Goal: Register for event/course: Sign up to attend an event or enroll in a course

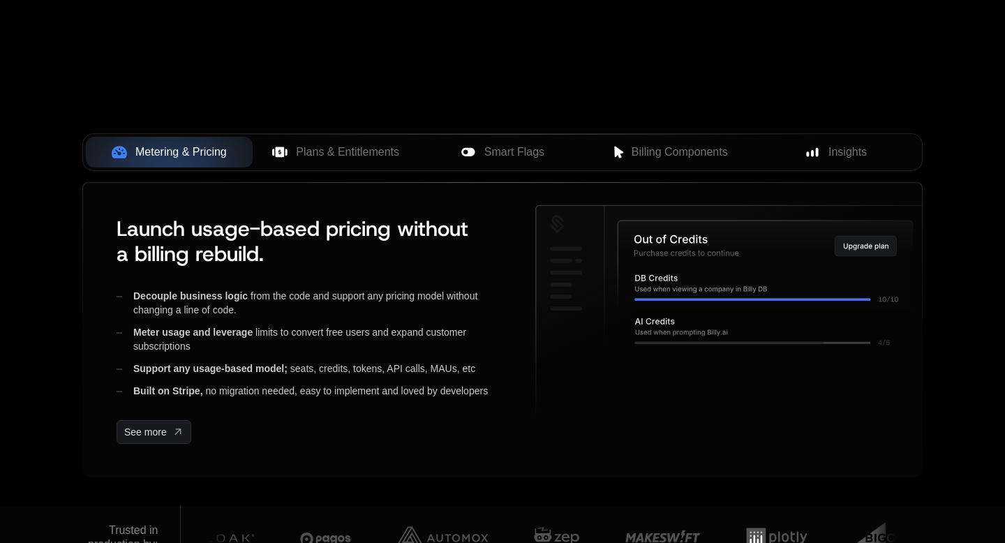
scroll to position [511, 0]
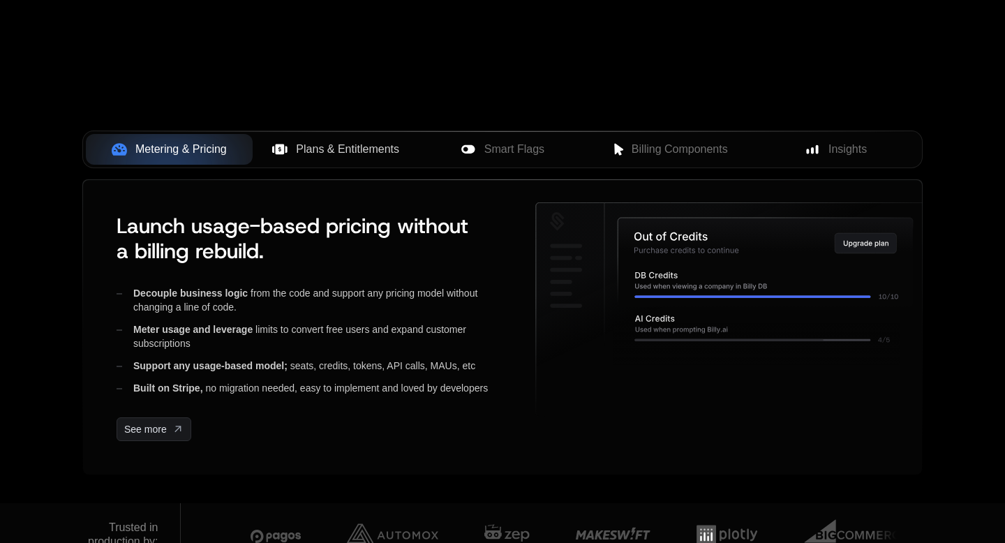
click at [340, 152] on span "Plans & Entitlements" at bounding box center [347, 149] width 103 height 17
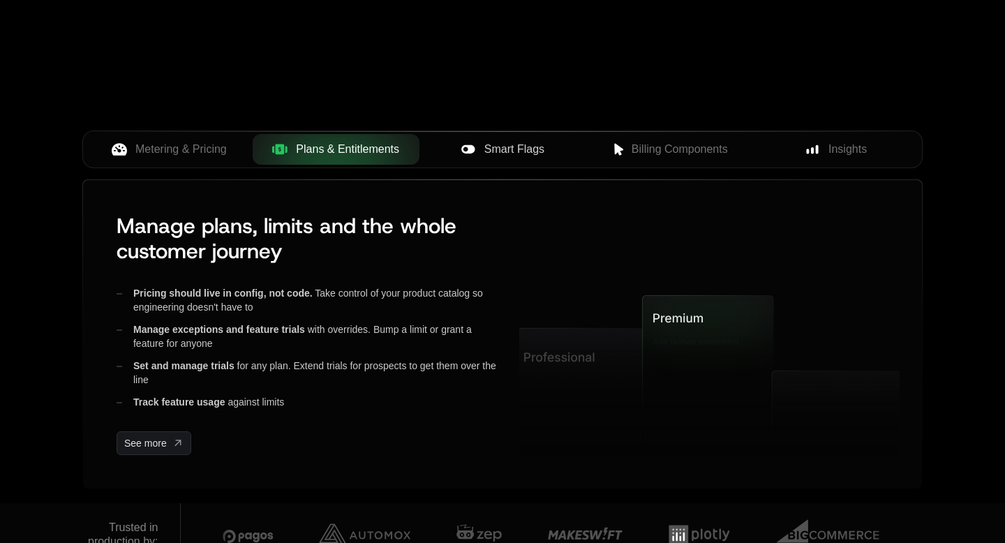
click at [504, 154] on span "Smart Flags" at bounding box center [515, 149] width 60 height 17
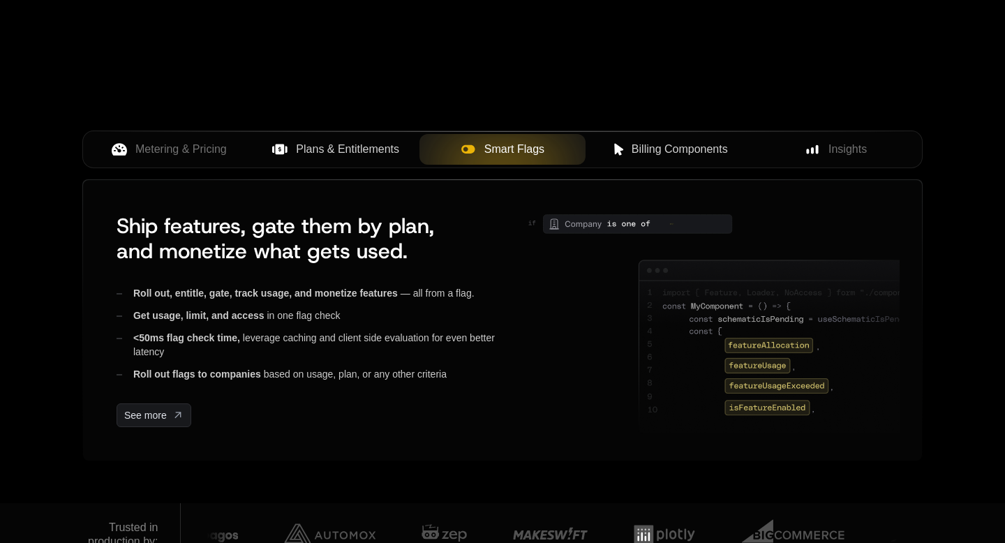
click at [656, 153] on span "Billing Components" at bounding box center [680, 149] width 96 height 17
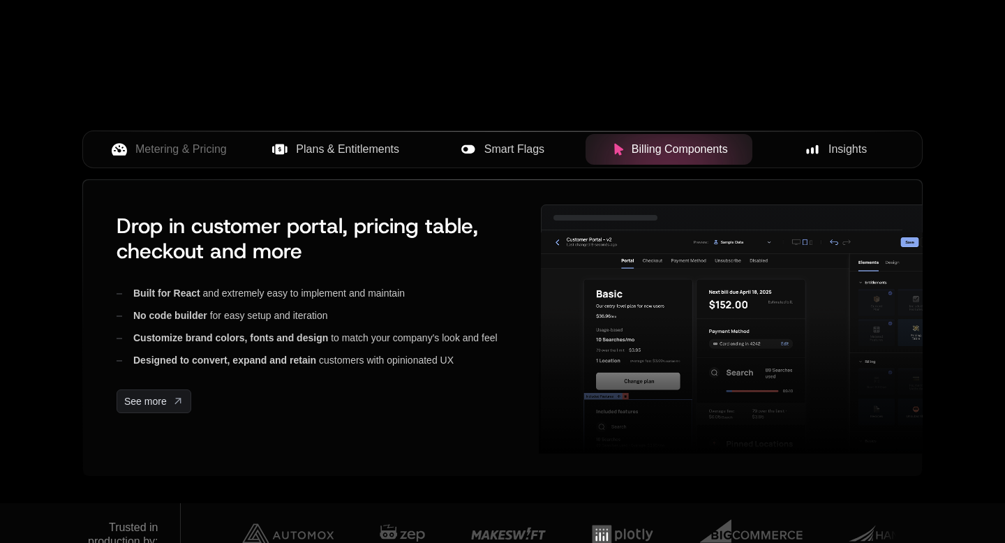
click at [832, 150] on span "Insights" at bounding box center [848, 149] width 38 height 17
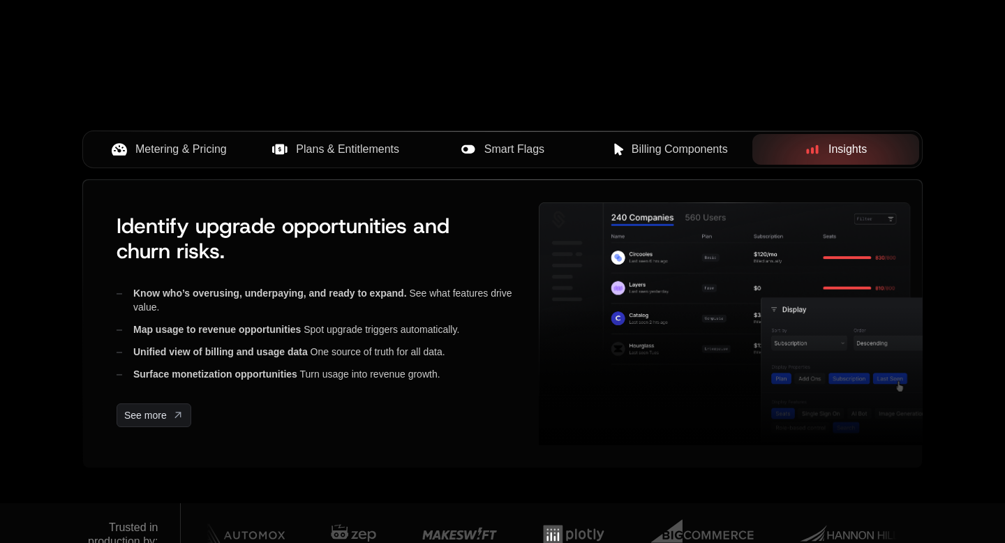
click at [193, 145] on span "Metering & Pricing" at bounding box center [180, 149] width 91 height 17
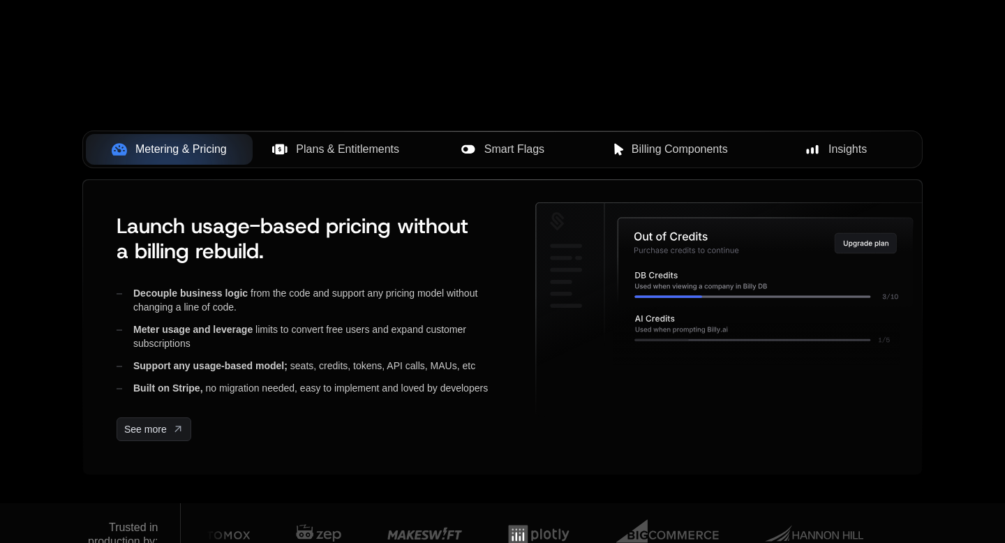
click at [324, 149] on span "Plans & Entitlements" at bounding box center [347, 149] width 103 height 17
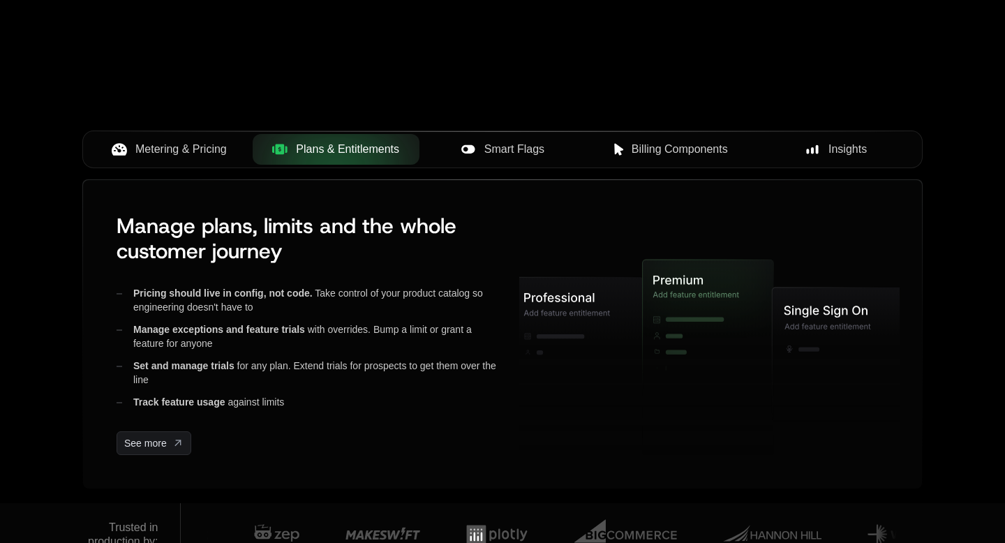
click at [513, 141] on span "Smart Flags" at bounding box center [515, 149] width 60 height 17
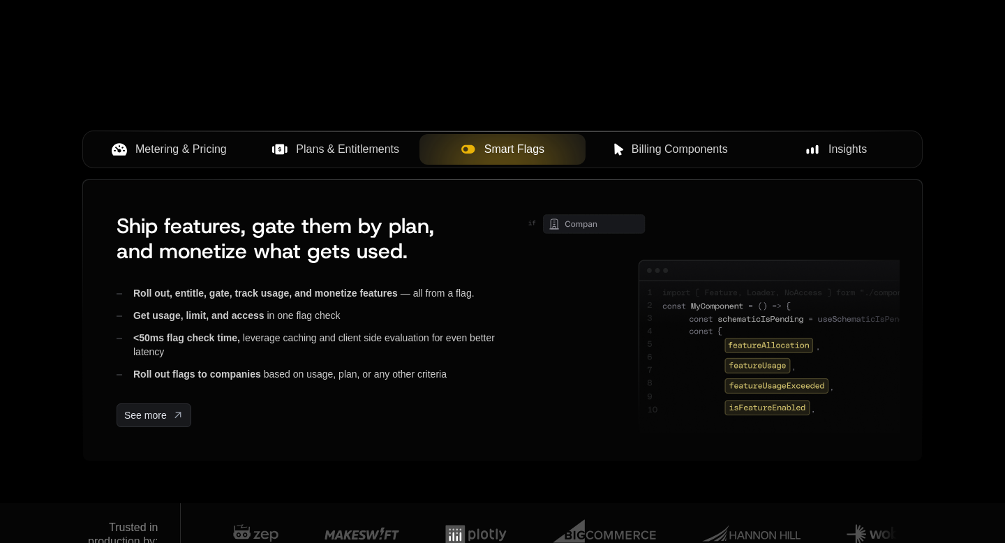
click at [653, 147] on span "Billing Components" at bounding box center [680, 149] width 96 height 17
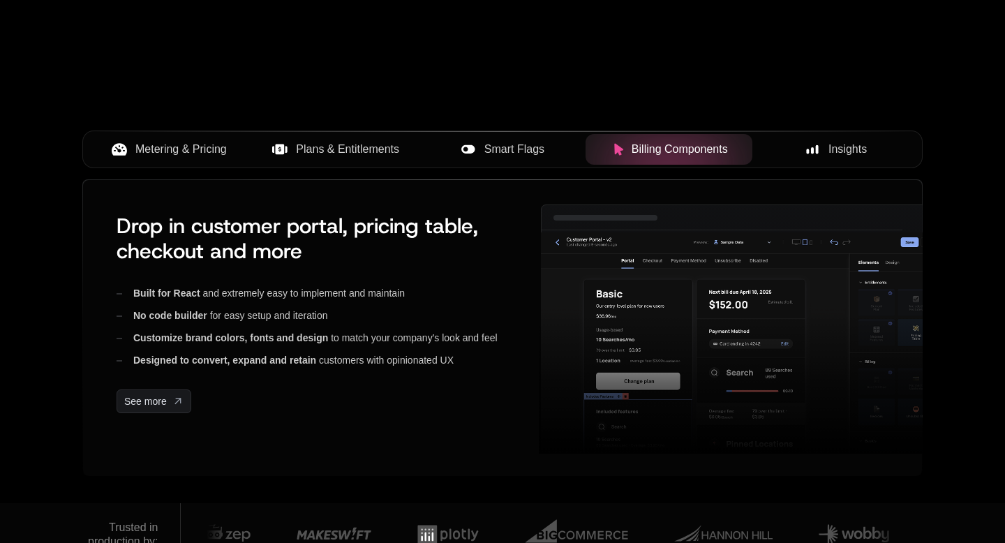
click at [848, 142] on span "Insights" at bounding box center [848, 149] width 38 height 17
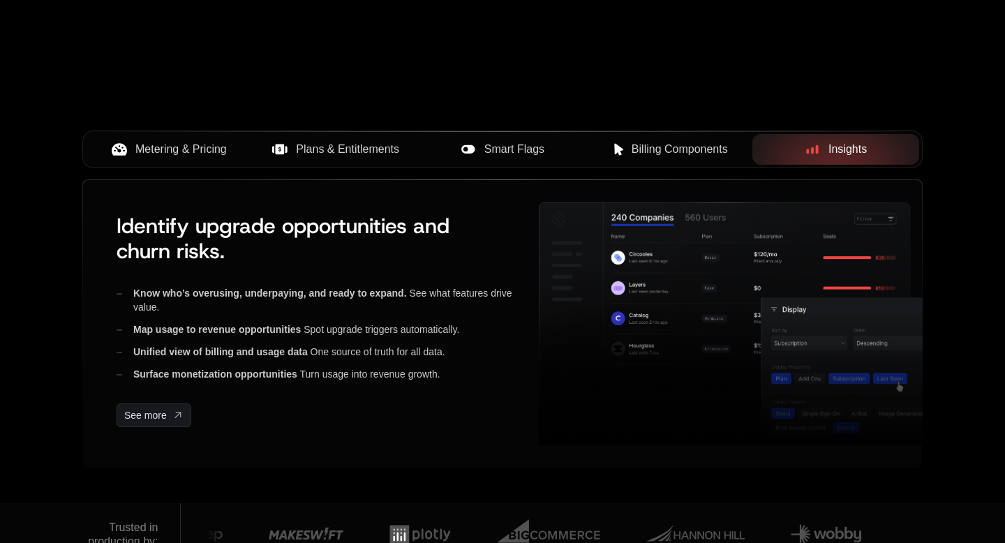
click at [660, 144] on span "Billing Components" at bounding box center [680, 149] width 96 height 17
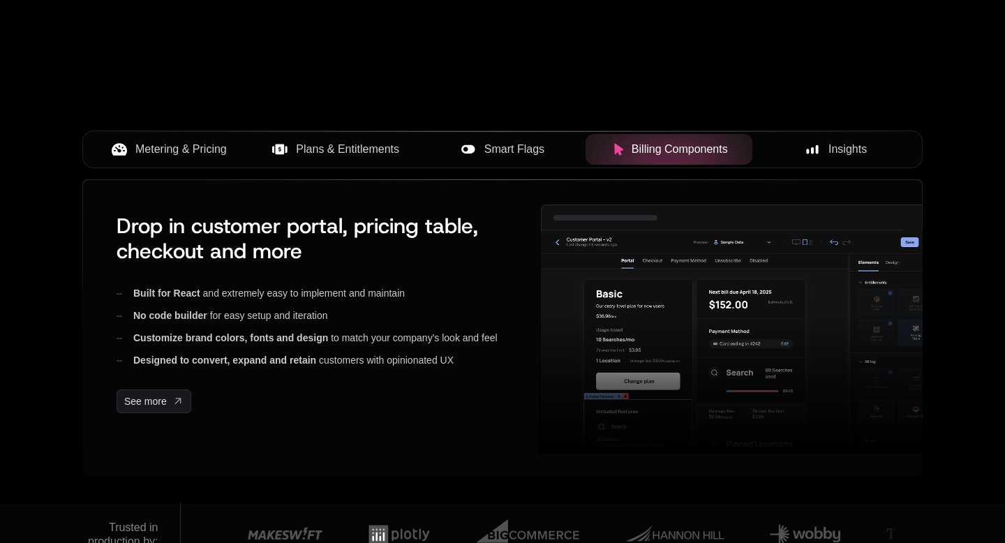
click at [488, 149] on span "Smart Flags" at bounding box center [515, 149] width 60 height 17
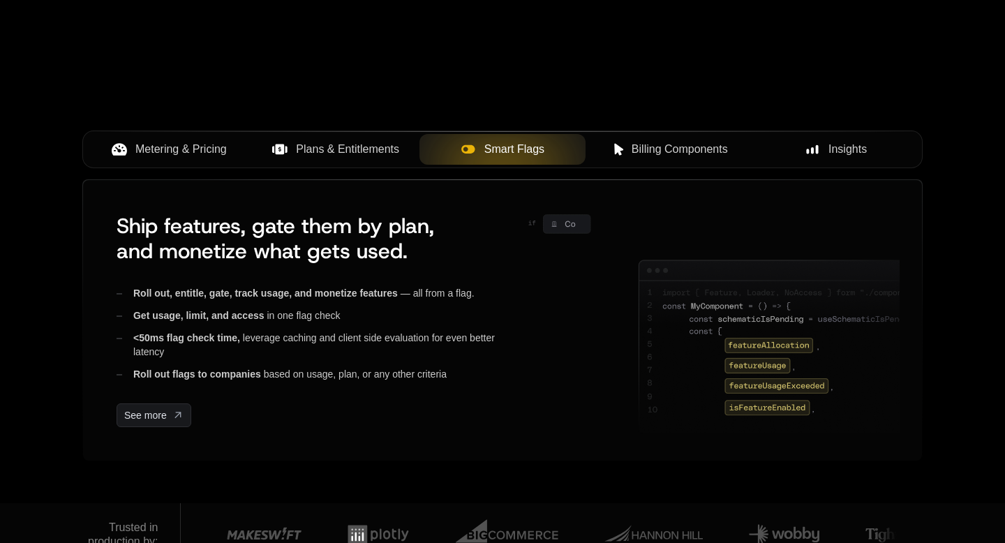
click at [344, 146] on span "Plans & Entitlements" at bounding box center [347, 149] width 103 height 17
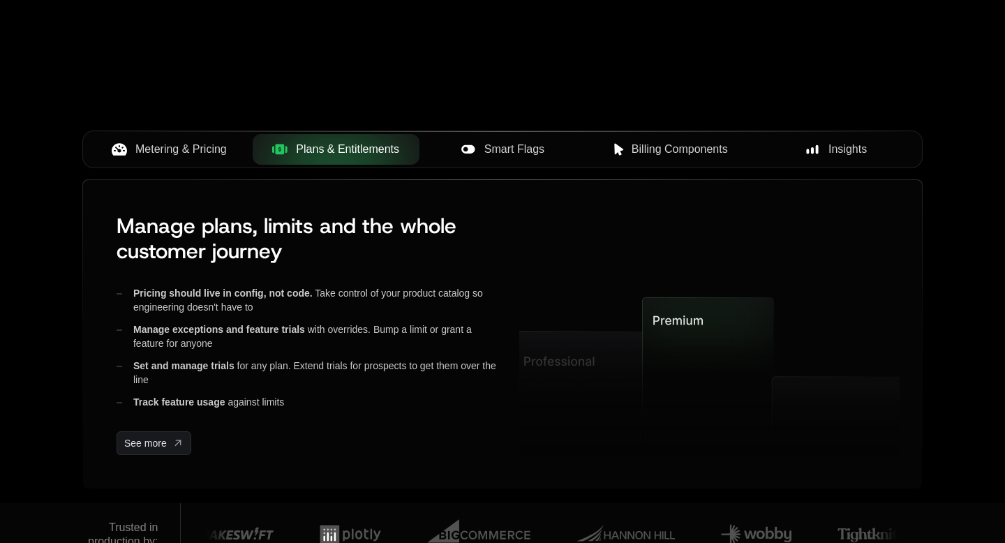
click at [191, 149] on span "Metering & Pricing" at bounding box center [180, 149] width 91 height 17
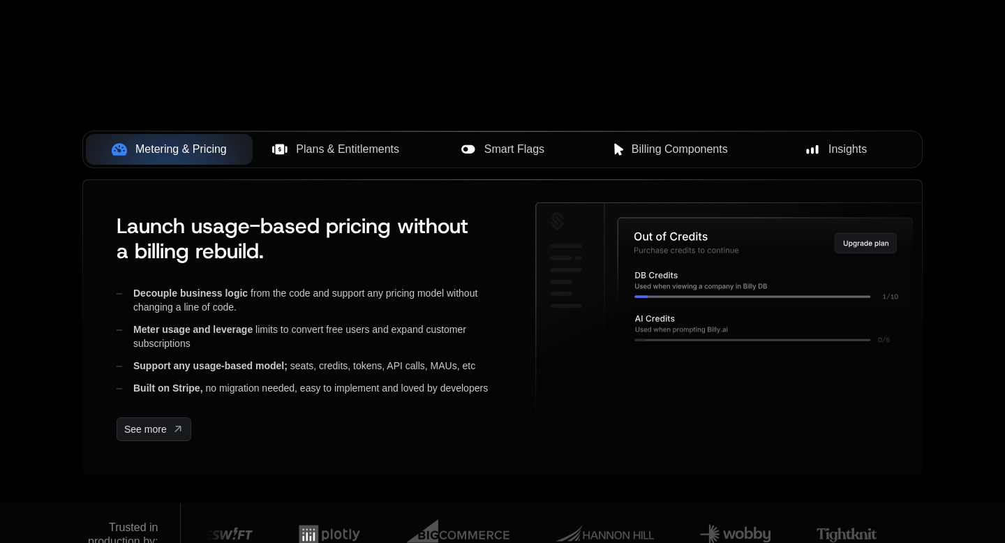
click at [325, 147] on span "Plans & Entitlements" at bounding box center [347, 149] width 103 height 17
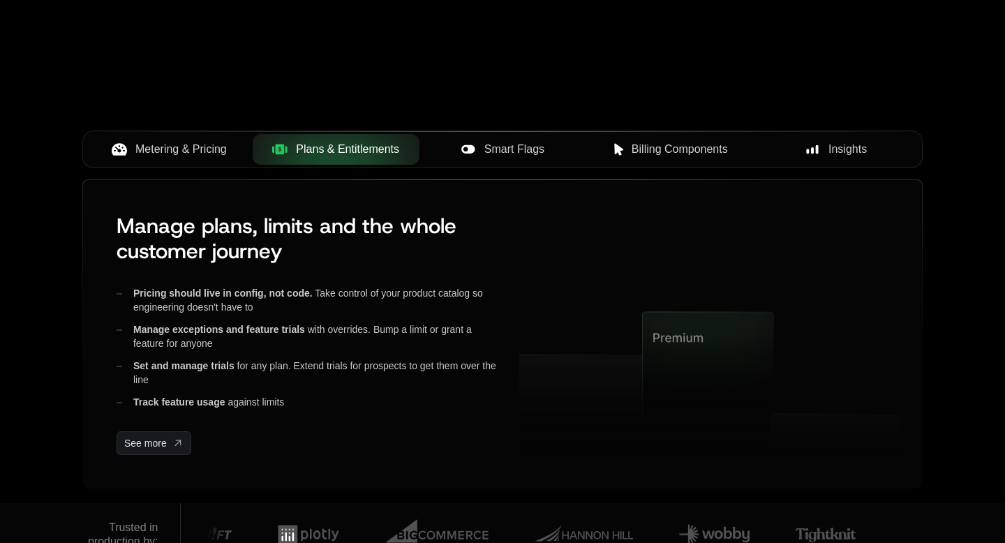
click at [496, 156] on span "Smart Flags" at bounding box center [515, 149] width 60 height 17
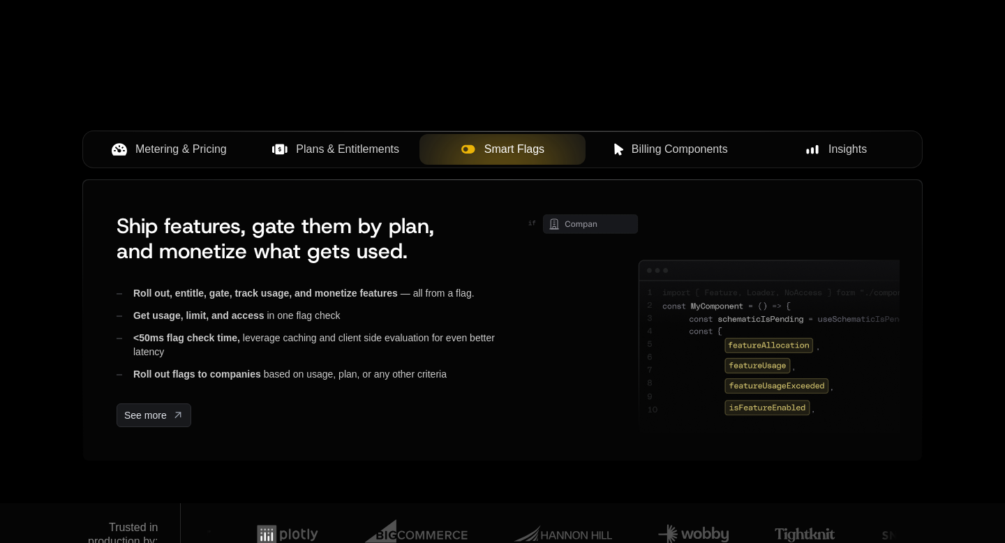
click at [642, 148] on span "Billing Components" at bounding box center [680, 149] width 96 height 17
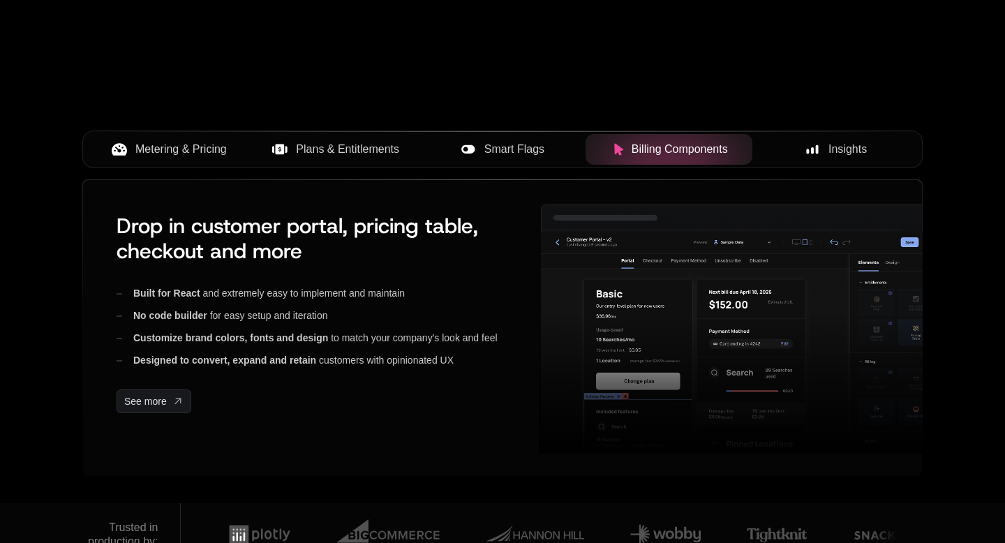
click at [853, 147] on span "Insights" at bounding box center [848, 149] width 38 height 17
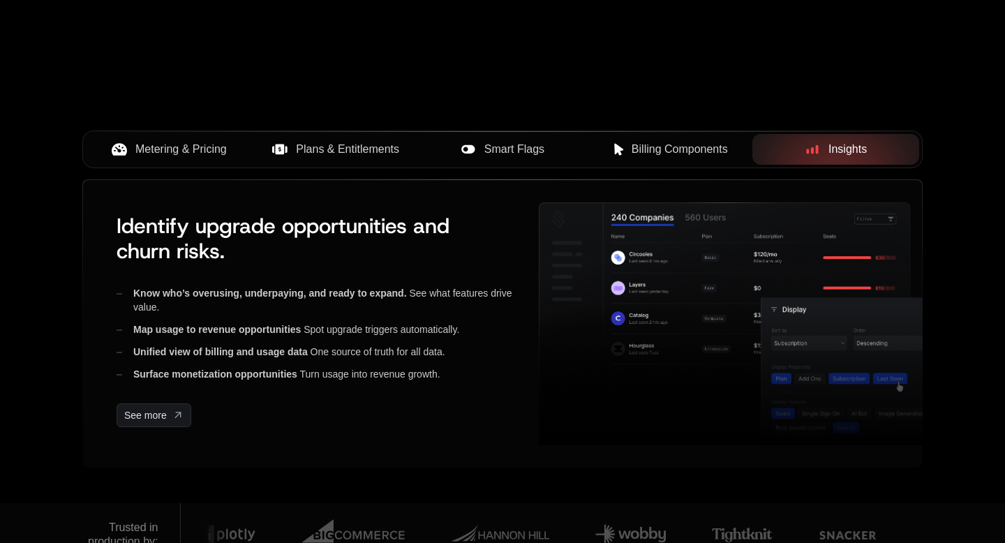
click at [194, 149] on span "Metering & Pricing" at bounding box center [180, 149] width 91 height 17
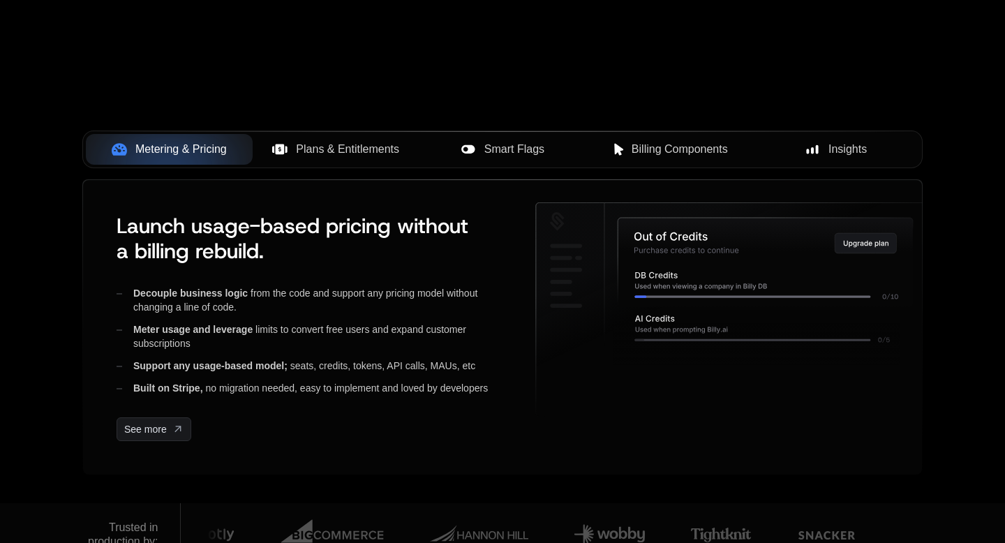
click at [346, 159] on button "Plans & Entitlements" at bounding box center [336, 149] width 167 height 31
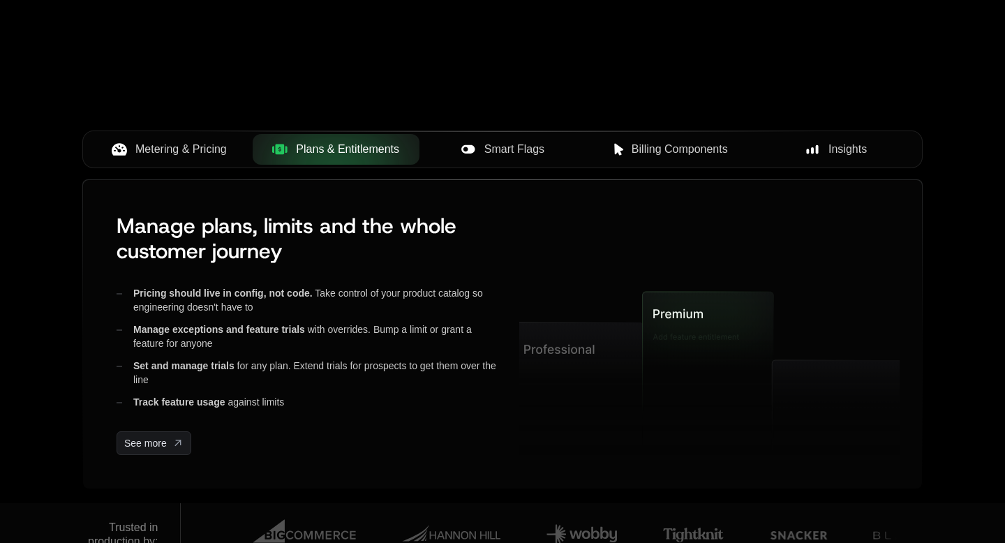
click at [517, 147] on span "Smart Flags" at bounding box center [515, 149] width 60 height 17
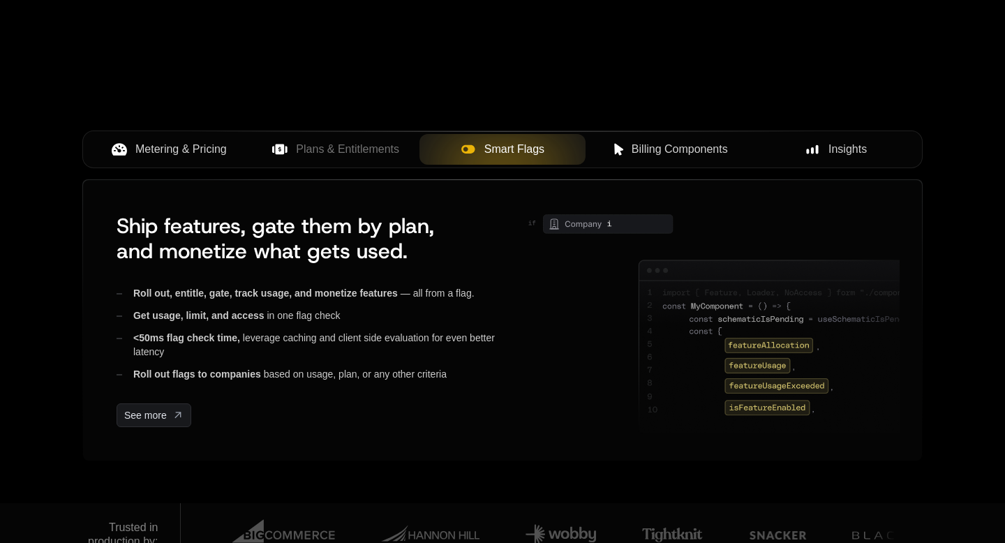
click at [693, 138] on button "Billing Components" at bounding box center [669, 149] width 167 height 31
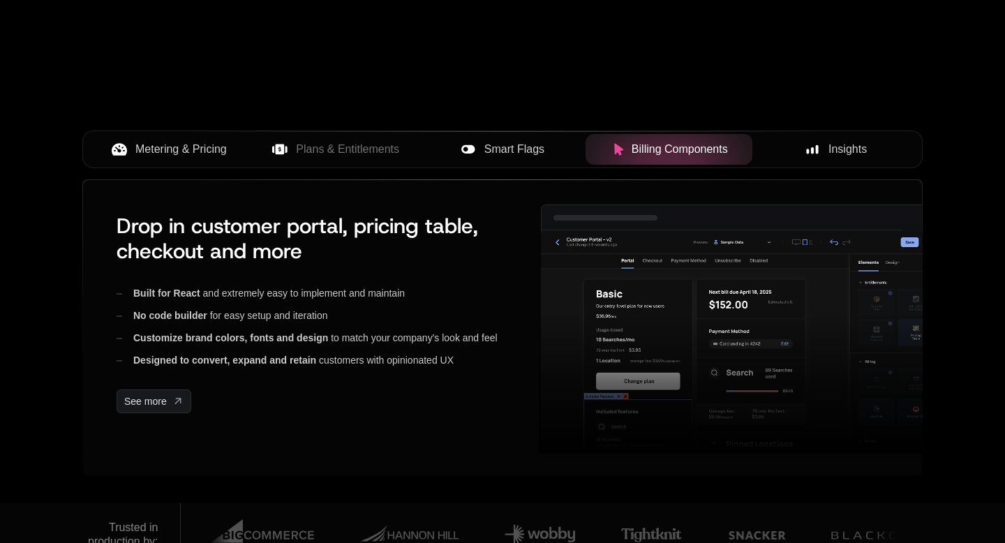
click at [848, 142] on span "Insights" at bounding box center [848, 149] width 38 height 17
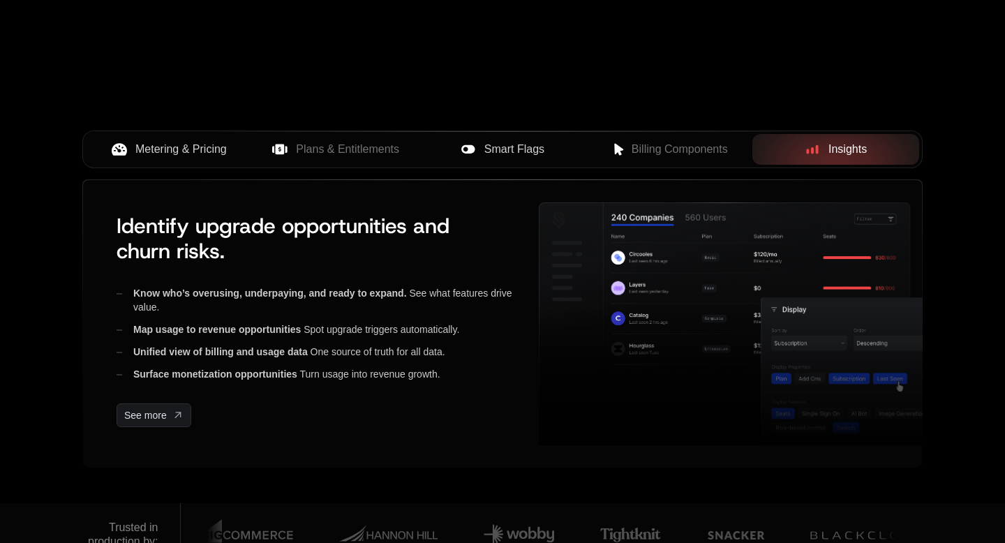
click at [675, 145] on span "Billing Components" at bounding box center [680, 149] width 96 height 17
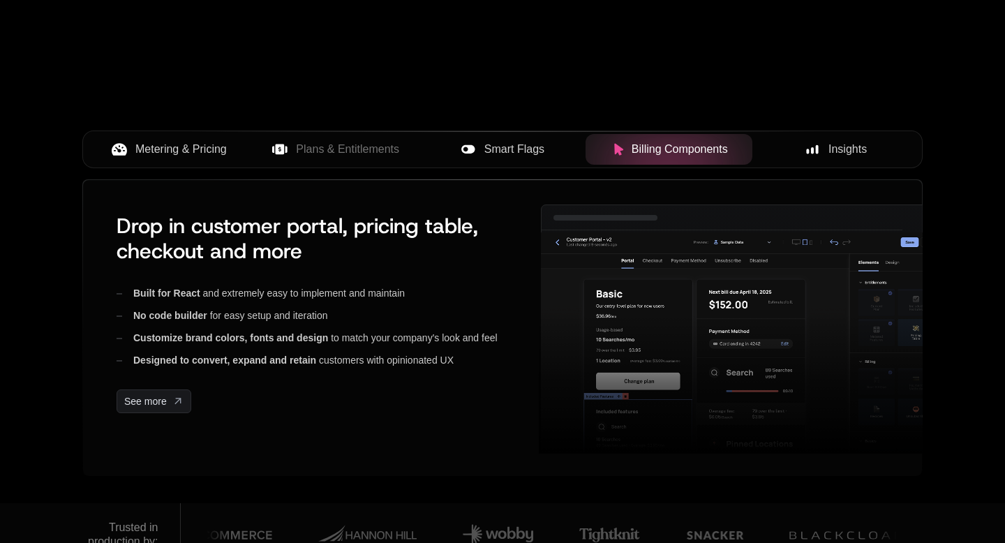
click at [516, 142] on span "Smart Flags" at bounding box center [515, 149] width 60 height 17
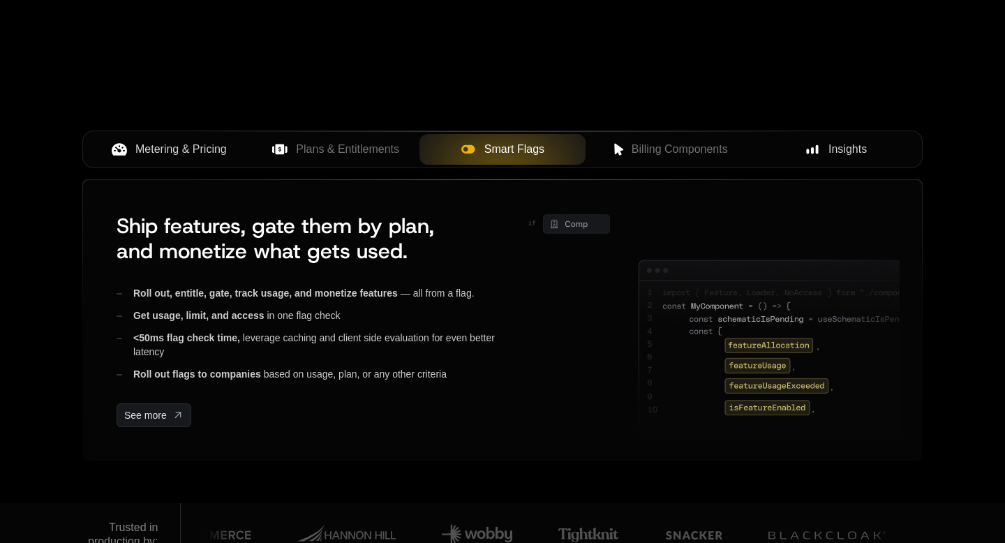
click at [345, 144] on span "Plans & Entitlements" at bounding box center [347, 149] width 103 height 17
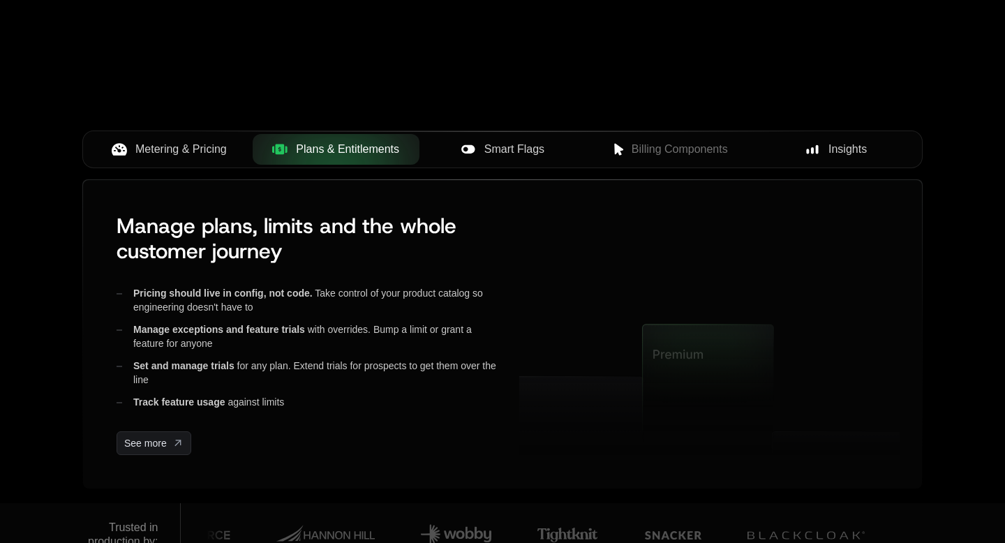
click at [195, 147] on span "Metering & Pricing" at bounding box center [180, 149] width 91 height 17
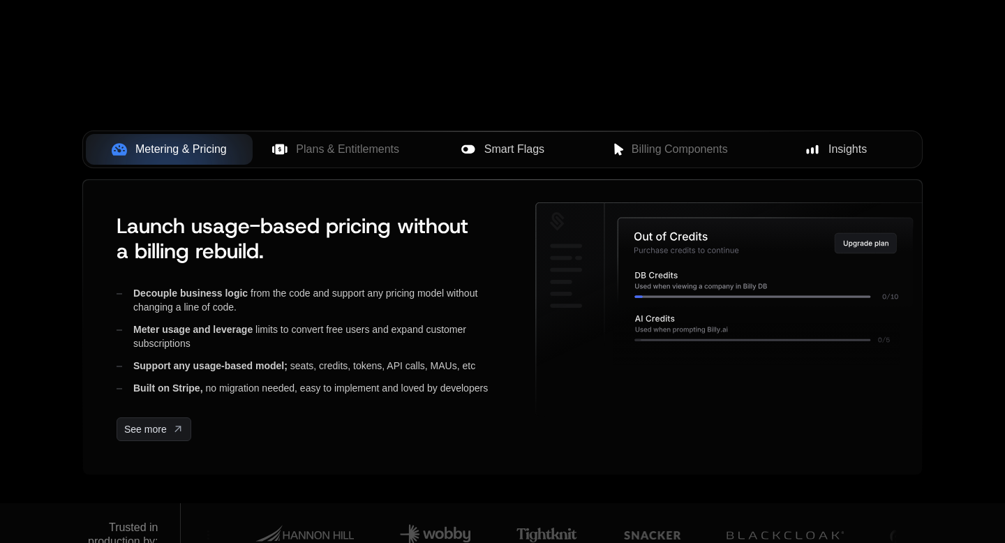
click at [309, 148] on span "Plans & Entitlements" at bounding box center [347, 149] width 103 height 17
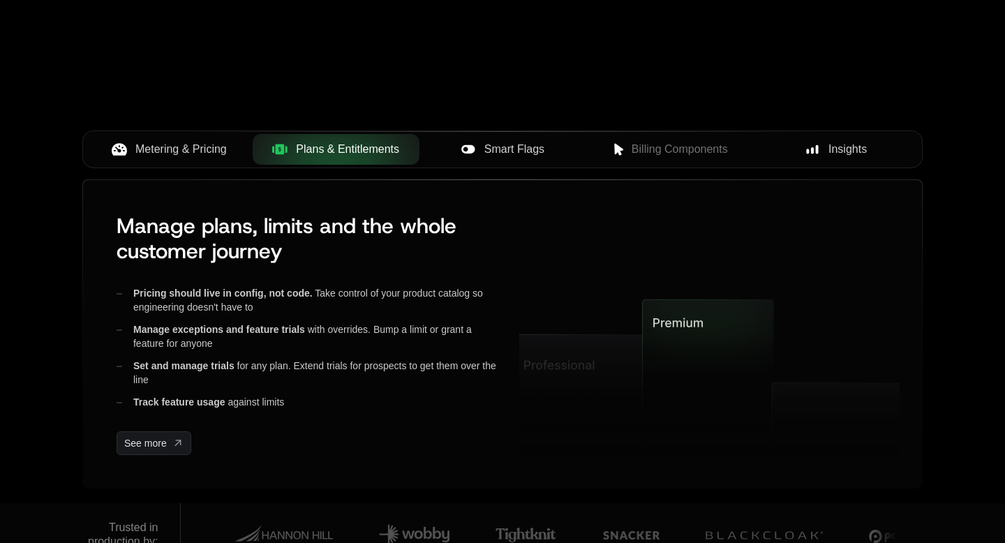
click at [495, 151] on span "Smart Flags" at bounding box center [515, 149] width 60 height 17
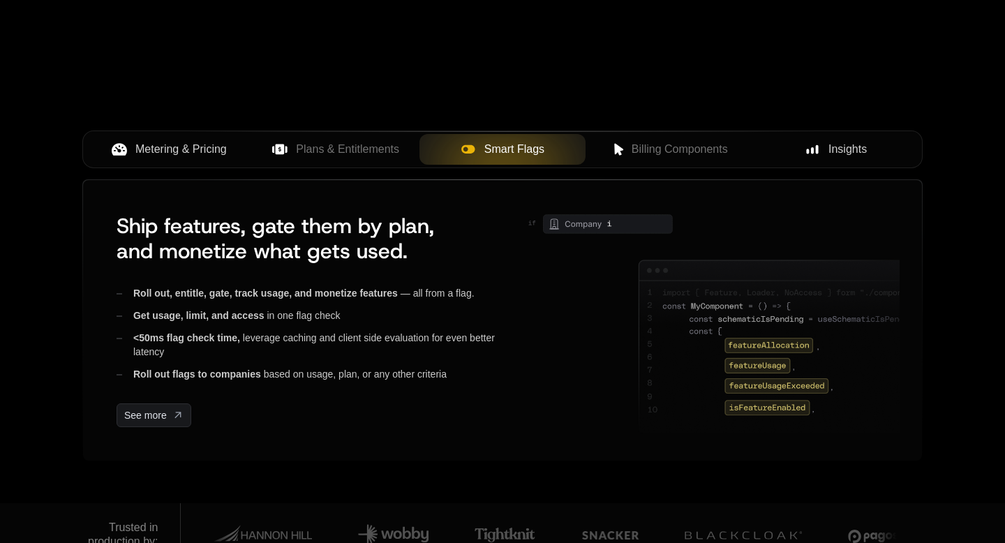
click at [651, 152] on span "Billing Components" at bounding box center [680, 149] width 96 height 17
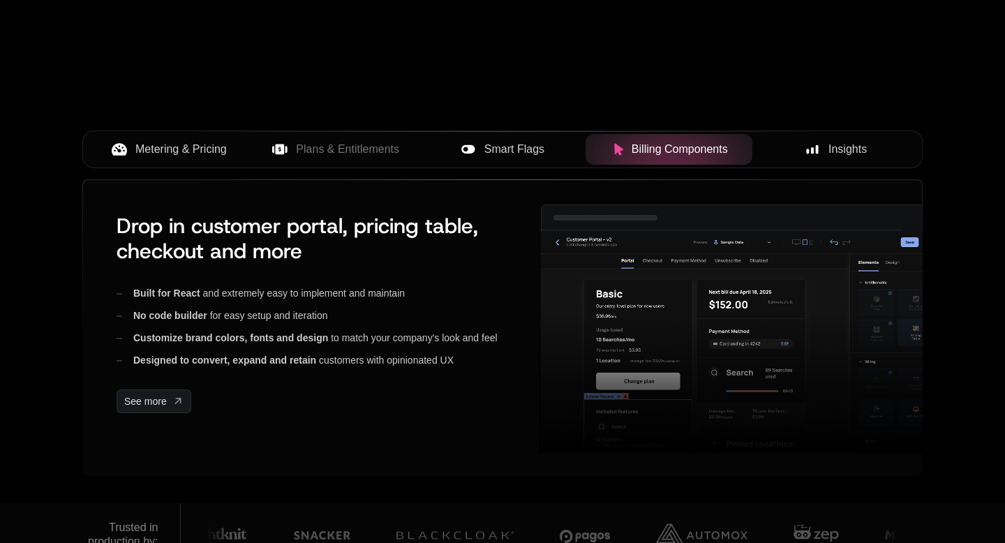
click at [809, 148] on icon at bounding box center [812, 149] width 13 height 13
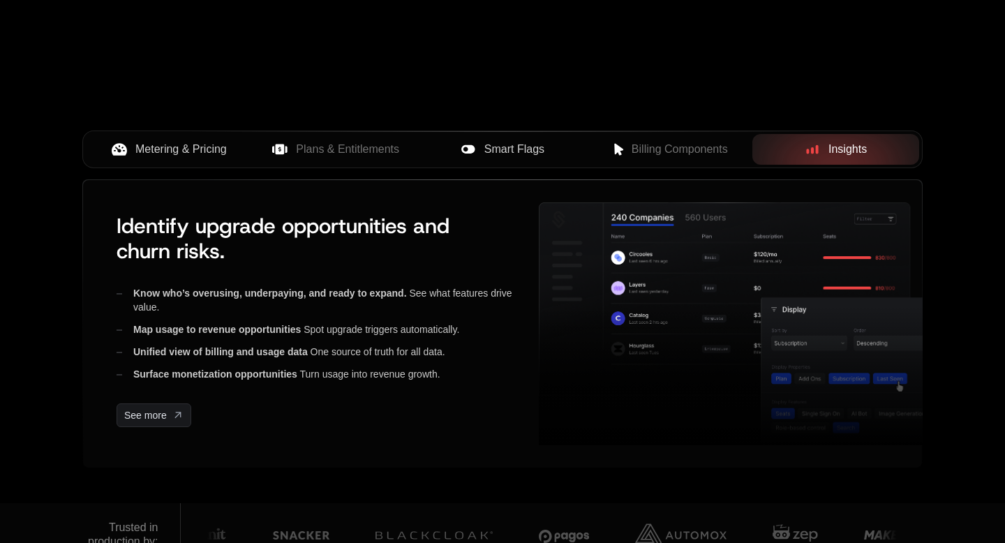
click at [633, 154] on span "Billing Components" at bounding box center [680, 149] width 96 height 17
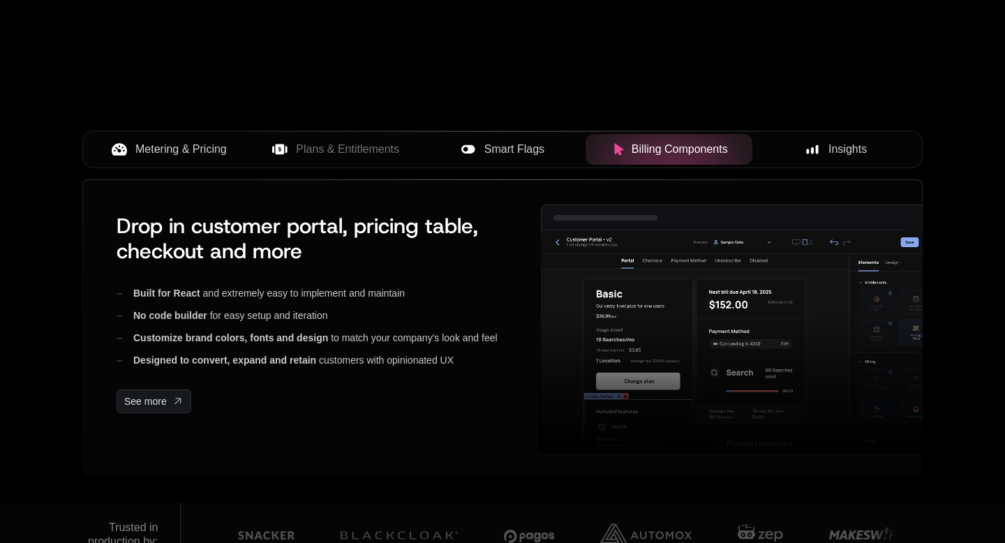
click at [473, 155] on icon at bounding box center [468, 149] width 15 height 15
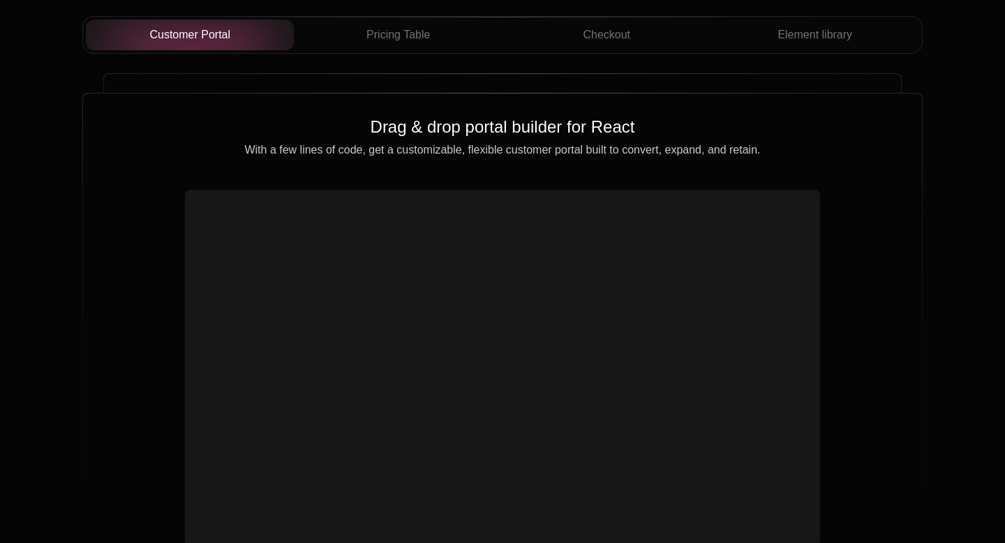
scroll to position [5061, 0]
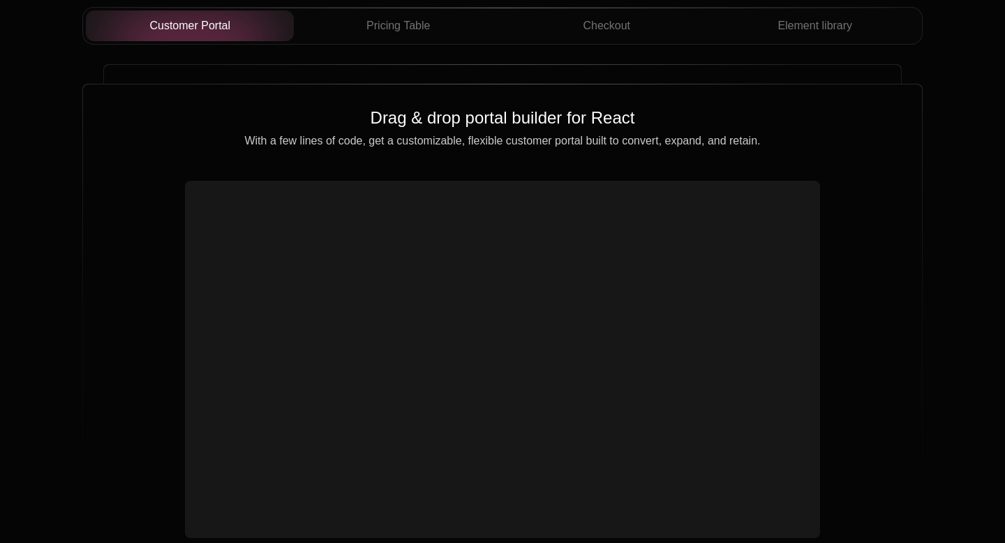
click at [388, 43] on div "Customer Portal Pricing Table Checkout Element library" at bounding box center [502, 26] width 841 height 38
click at [401, 25] on span "Pricing Table" at bounding box center [399, 25] width 64 height 17
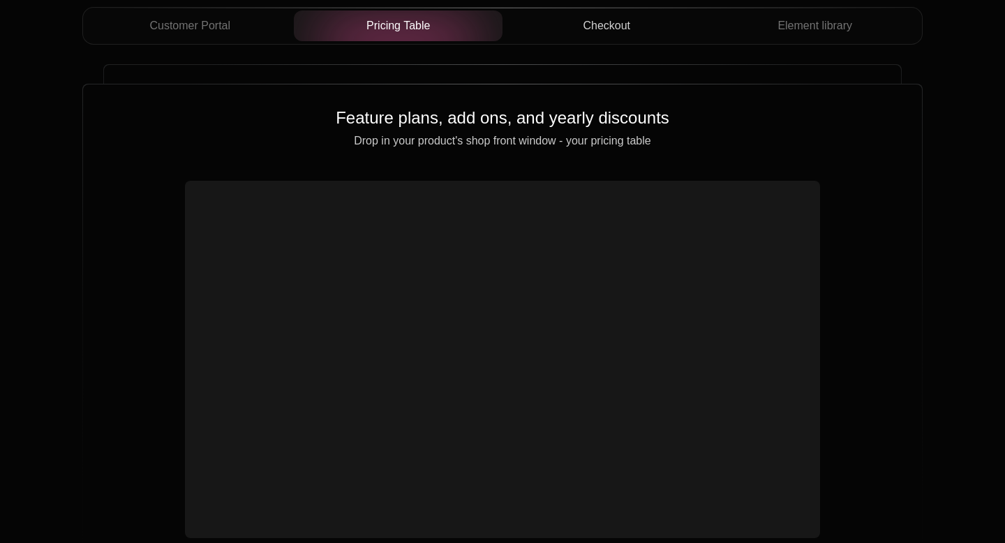
click at [623, 28] on span "Checkout" at bounding box center [606, 25] width 47 height 17
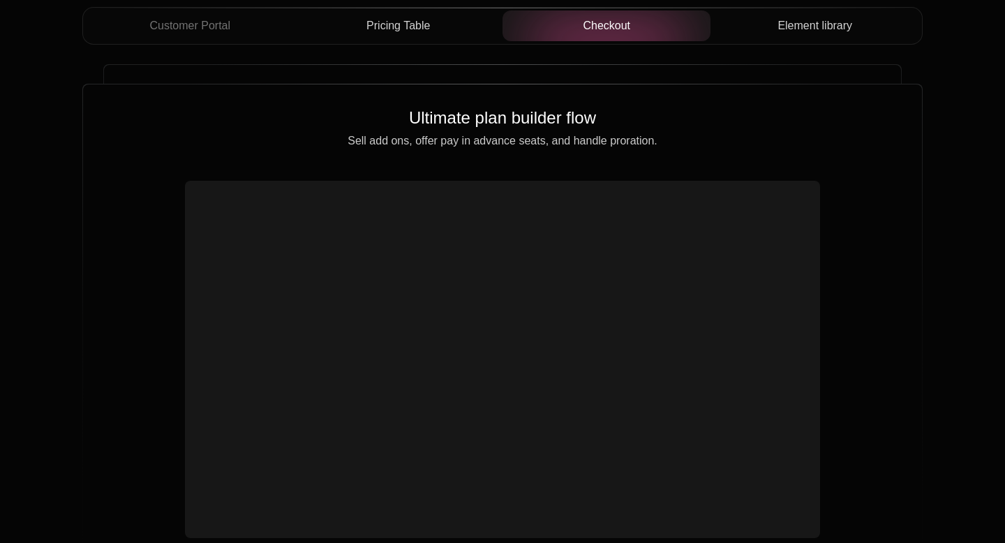
click at [821, 27] on span "Element library" at bounding box center [815, 25] width 75 height 17
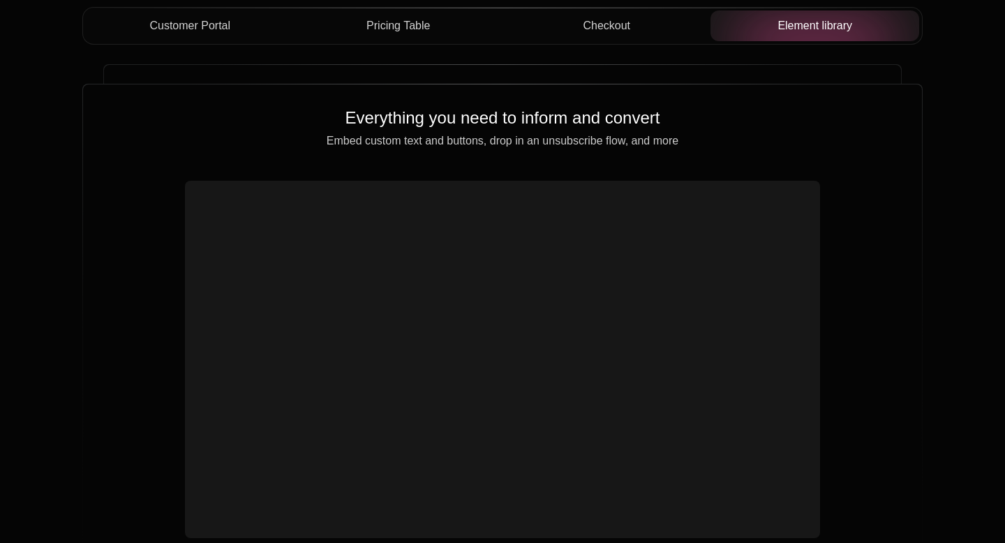
click at [216, 27] on span "Customer Portal" at bounding box center [189, 25] width 81 height 17
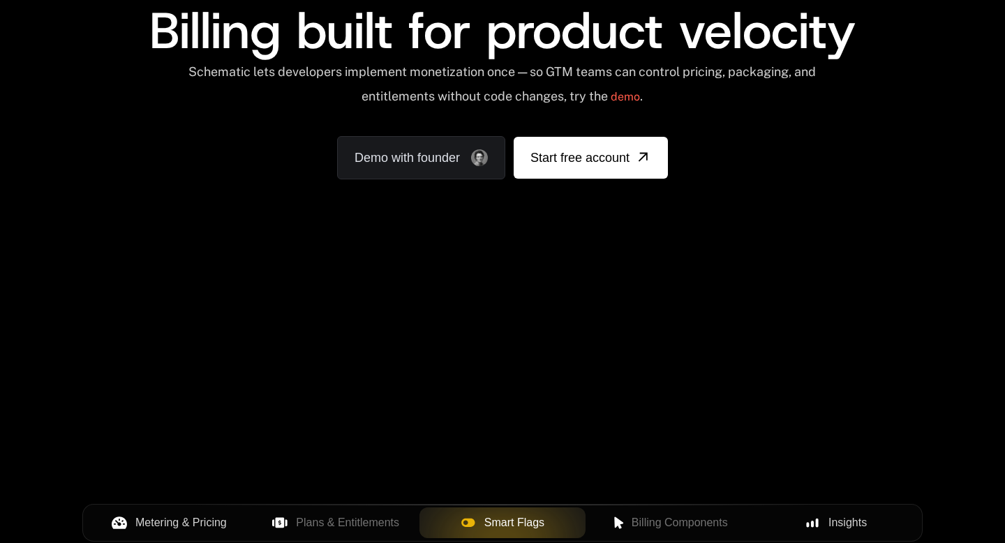
scroll to position [0, 0]
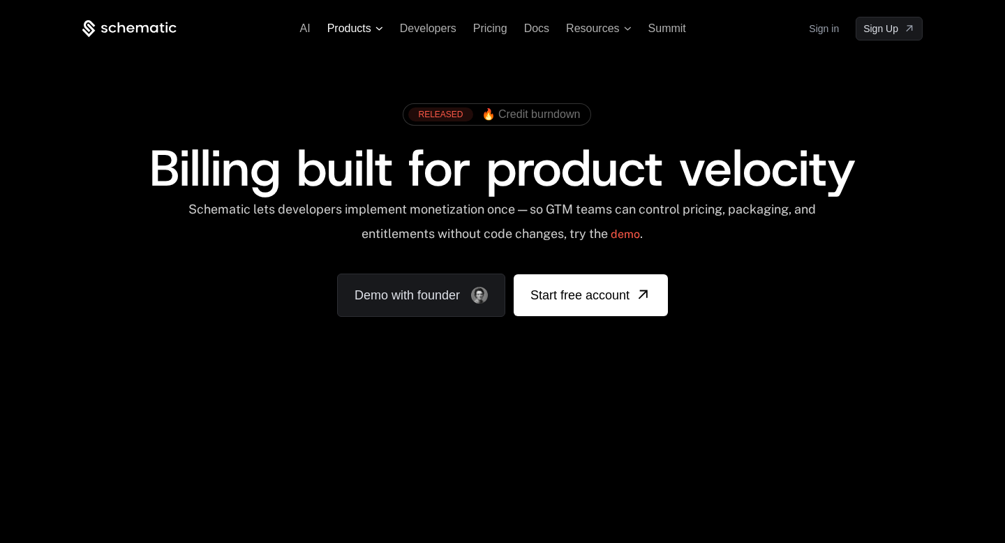
click at [368, 29] on span "Products" at bounding box center [349, 28] width 44 height 13
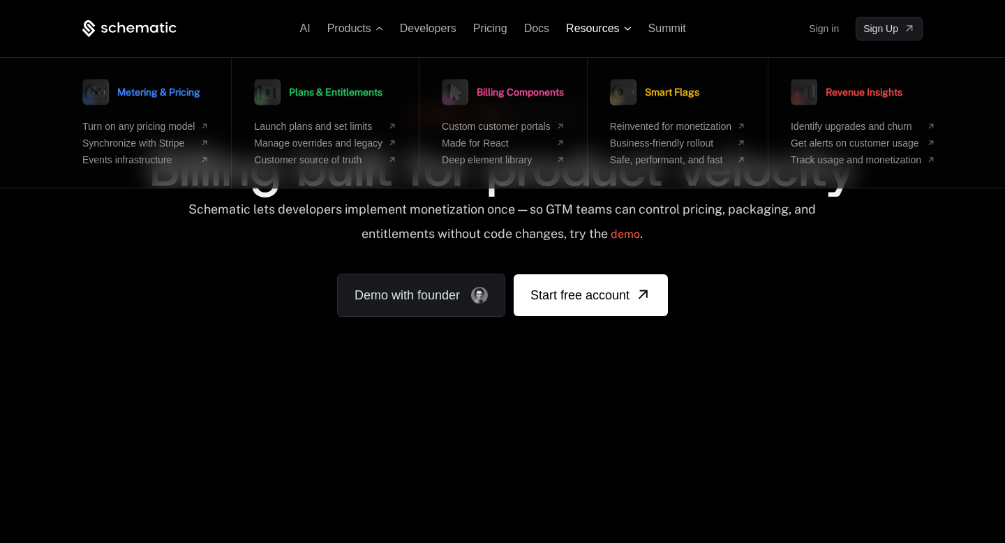
click at [609, 27] on span "Resources" at bounding box center [592, 28] width 53 height 13
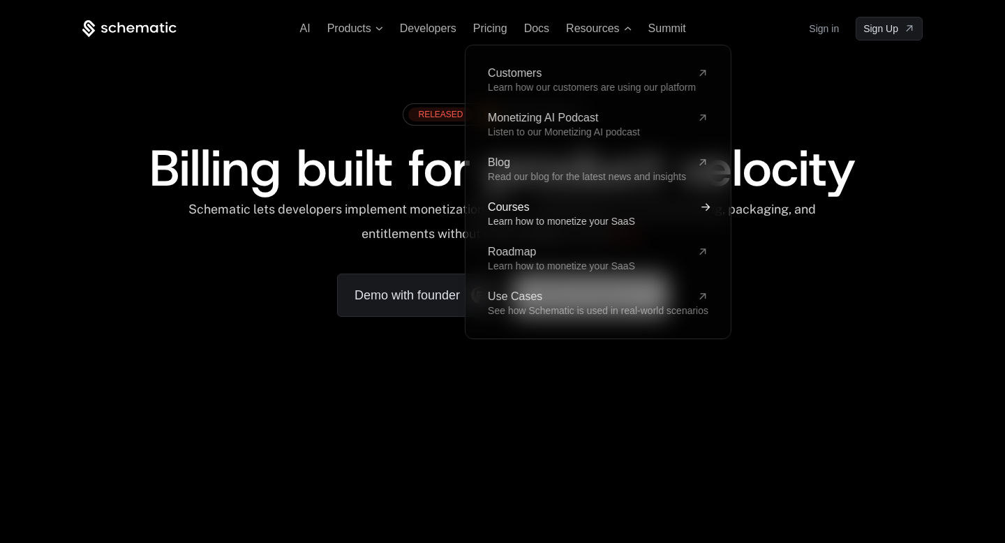
click at [534, 204] on span "Courses" at bounding box center [590, 207] width 204 height 11
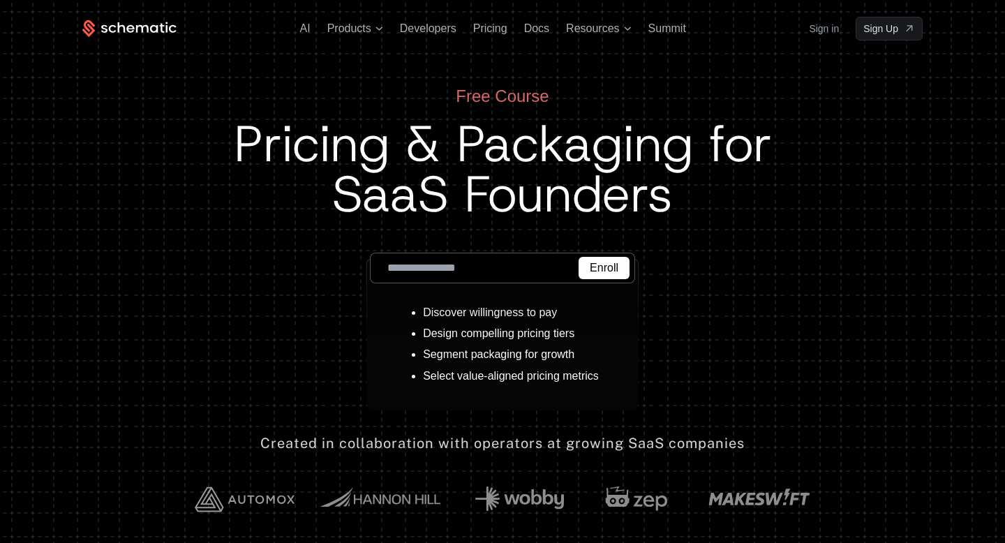
click at [457, 268] on input "email" at bounding box center [502, 268] width 265 height 31
type input "**********"
click at [623, 266] on button "Enroll" at bounding box center [604, 268] width 51 height 22
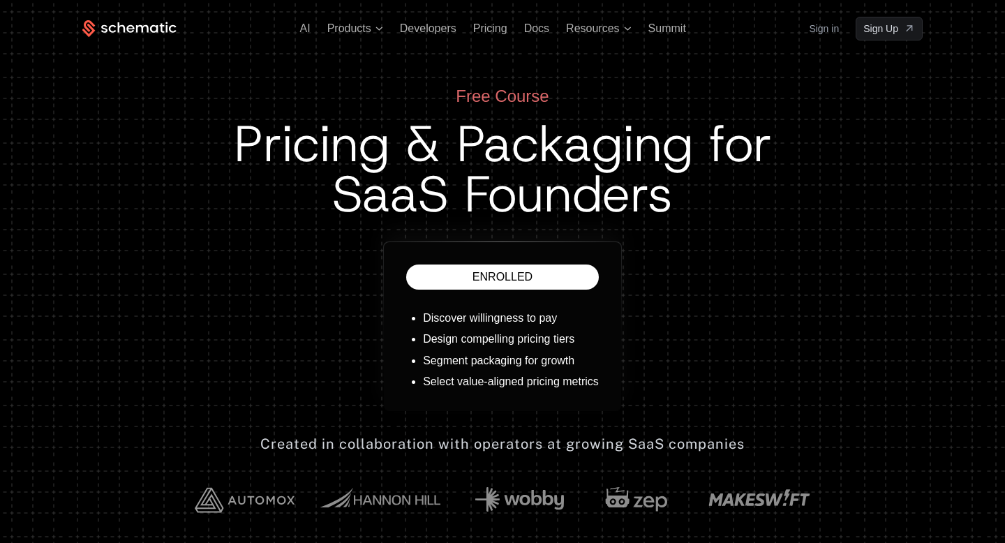
click at [485, 281] on div "Enrolled" at bounding box center [502, 277] width 193 height 25
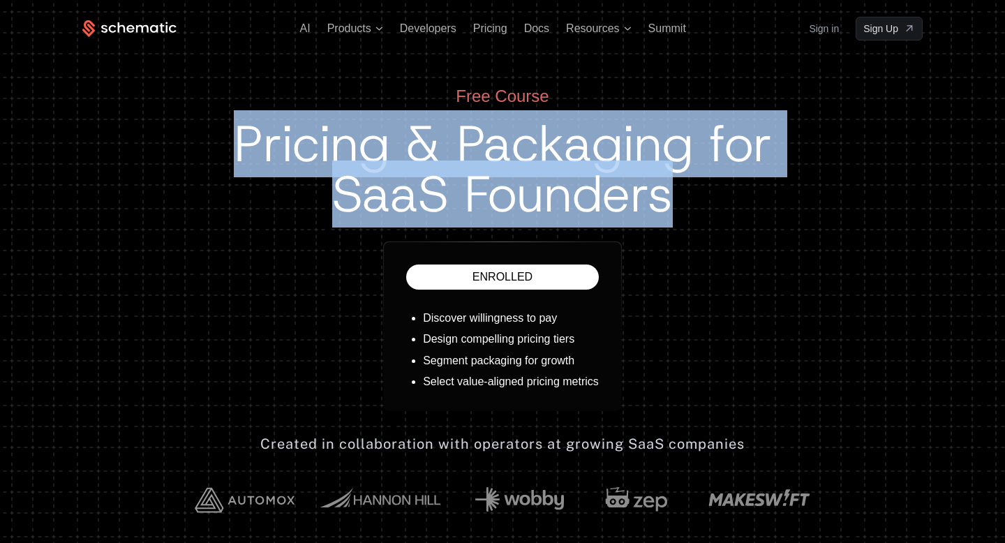
drag, startPoint x: 225, startPoint y: 128, endPoint x: 682, endPoint y: 240, distance: 470.3
click at [681, 240] on div "Free Course Pricing & Packaging for SaaS Founders Enrolled Discover willingness…" at bounding box center [502, 248] width 841 height 327
click at [682, 240] on div "Free Course Pricing & Packaging for SaaS Founders Enrolled Discover willingness…" at bounding box center [502, 248] width 841 height 327
drag, startPoint x: 454, startPoint y: 97, endPoint x: 725, endPoint y: 221, distance: 298.4
click at [725, 221] on div "Free Course Pricing & Packaging for SaaS Founders Enrolled Discover willingness…" at bounding box center [502, 248] width 841 height 327
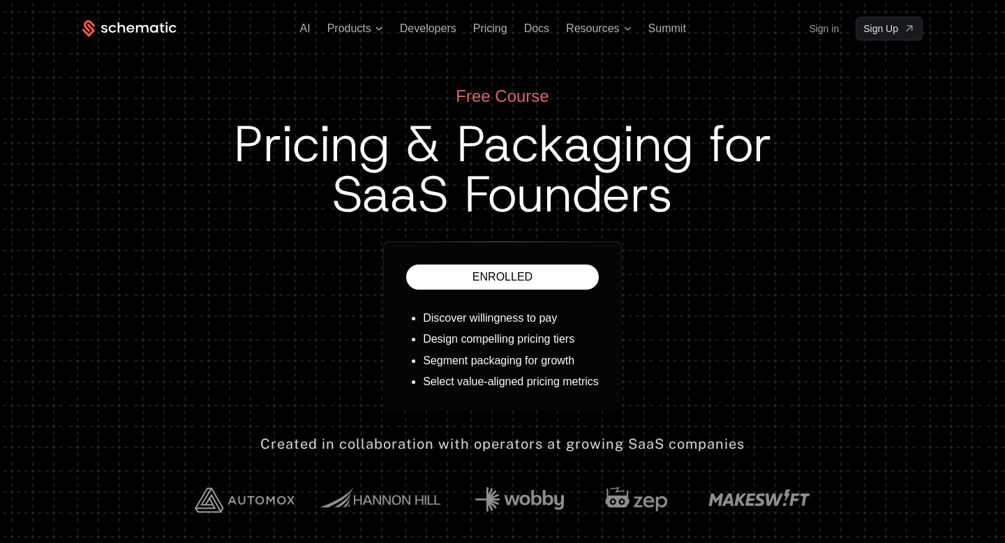
click at [476, 76] on div "AI Products Developers Pricing Docs Resources Summit Sign in Sign Up" at bounding box center [503, 42] width 908 height 85
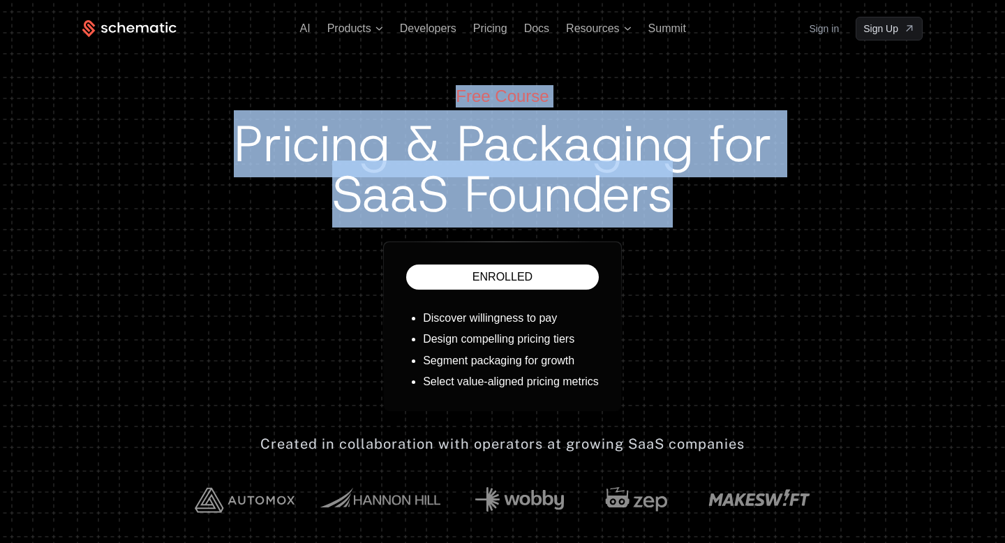
drag, startPoint x: 457, startPoint y: 93, endPoint x: 742, endPoint y: 242, distance: 320.8
click at [742, 239] on div "Free Course Pricing & Packaging for SaaS Founders Enrolled Discover willingness…" at bounding box center [502, 248] width 841 height 327
click at [741, 242] on div "Free Course Pricing & Packaging for SaaS Founders Enrolled Discover willingness…" at bounding box center [502, 248] width 841 height 327
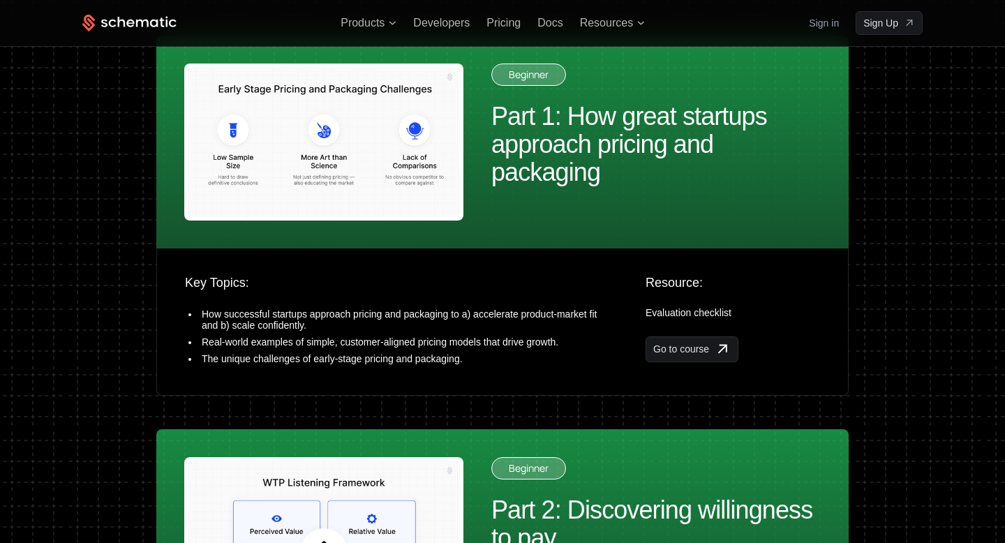
scroll to position [550, 0]
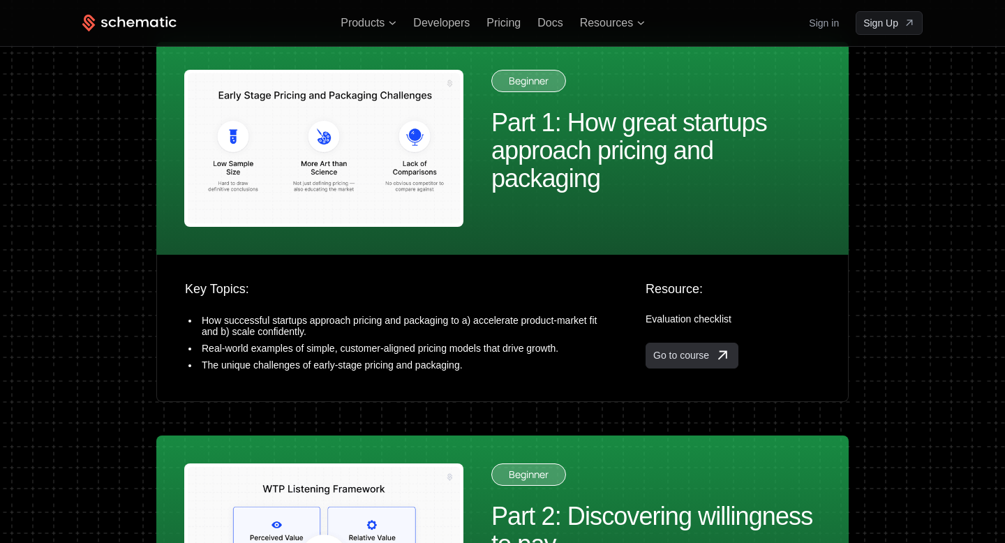
click at [684, 355] on span "Go to course" at bounding box center [682, 355] width 56 height 14
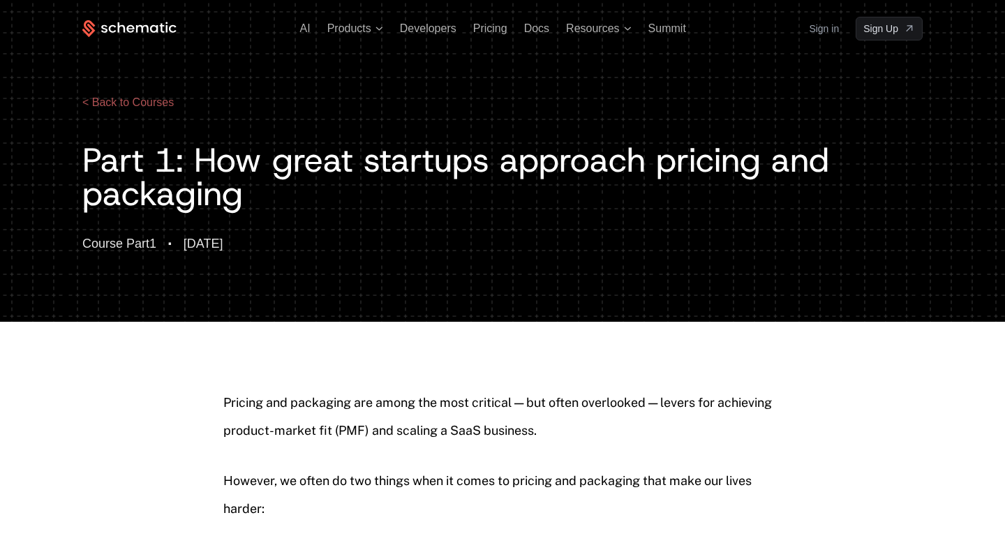
click at [128, 101] on link "< Back to Courses" at bounding box center [127, 102] width 91 height 12
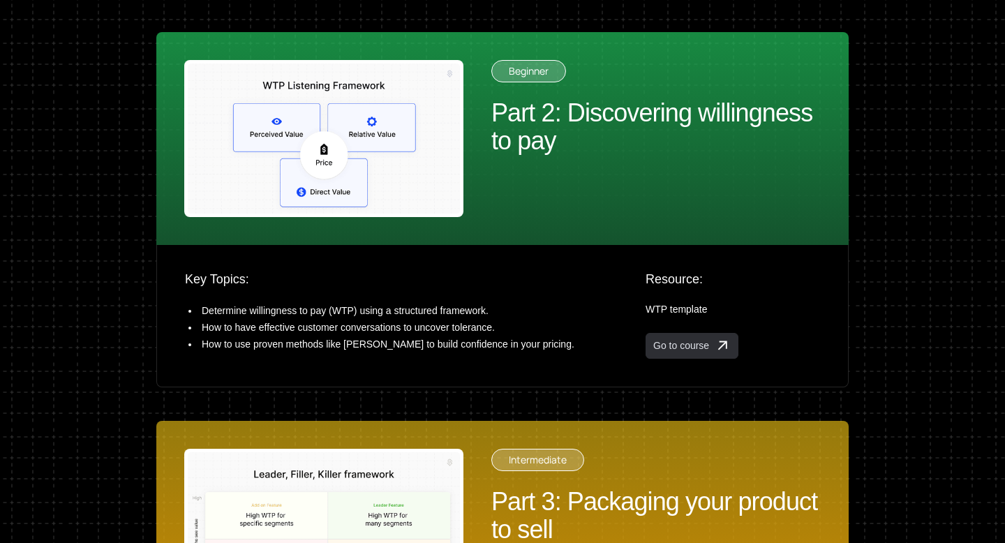
scroll to position [1008, 0]
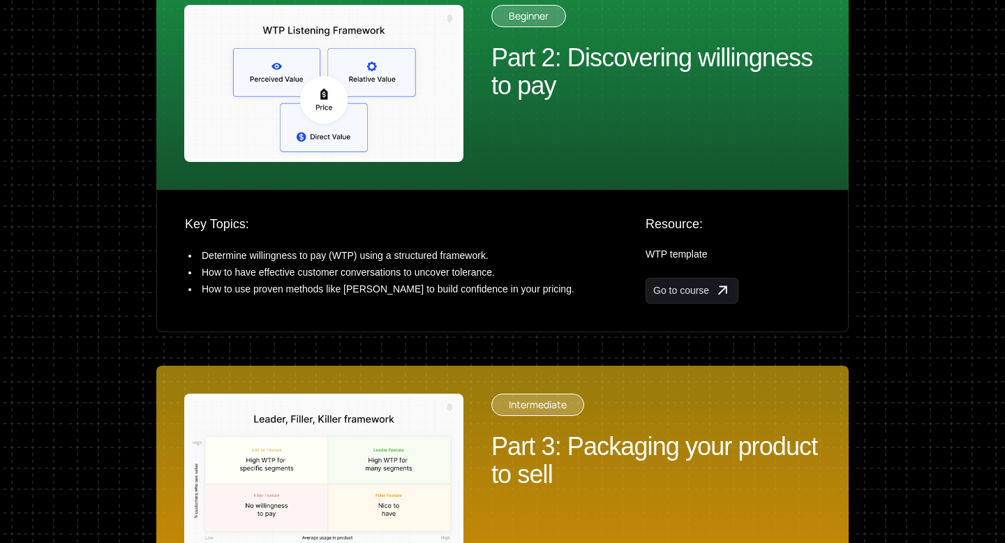
click at [709, 304] on div "Key Topics: Determine willingness to pay (WTP) using a structured framework. Ho…" at bounding box center [502, 261] width 693 height 142
click at [708, 291] on span "Go to course" at bounding box center [682, 290] width 56 height 14
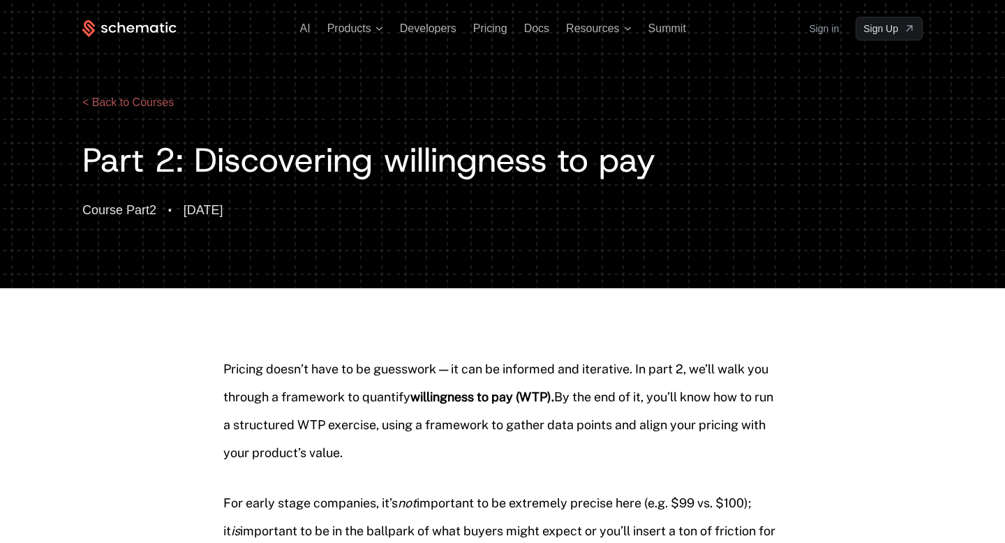
click at [138, 103] on link "< Back to Courses" at bounding box center [127, 102] width 91 height 12
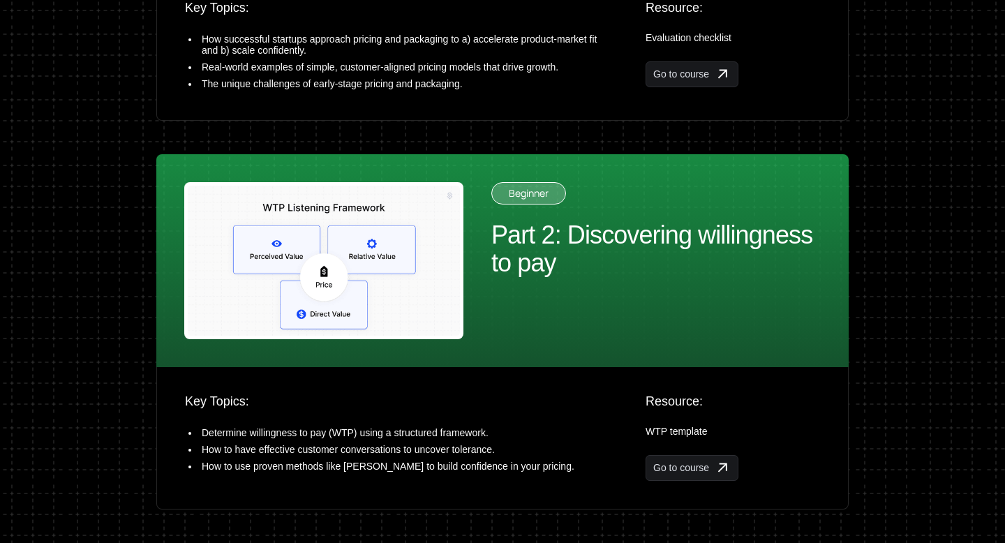
scroll to position [866, 0]
